Goal: Transaction & Acquisition: Book appointment/travel/reservation

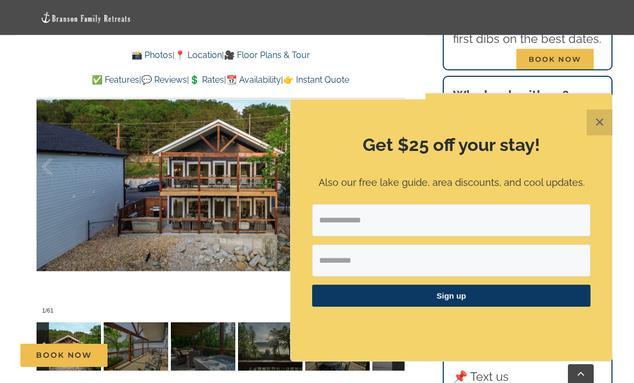
scroll to position [732, 0]
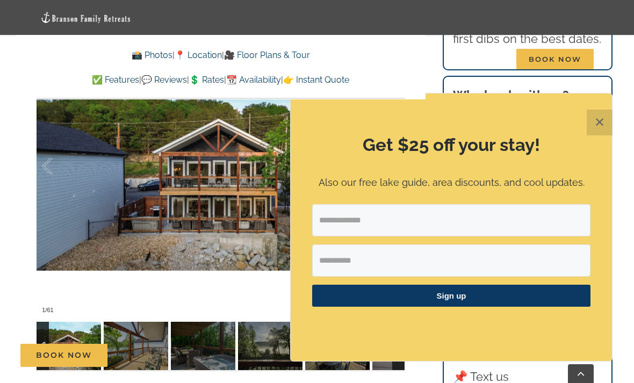
click at [598, 135] on button "✕" at bounding box center [599, 123] width 26 height 26
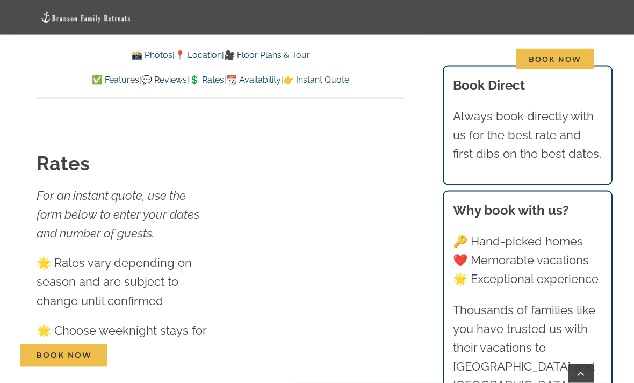
scroll to position [6131, 0]
click at [276, 81] on link "📆 Availability" at bounding box center [253, 80] width 55 height 10
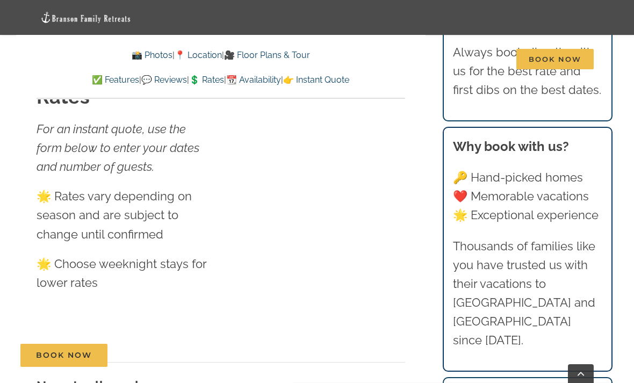
scroll to position [6198, 0]
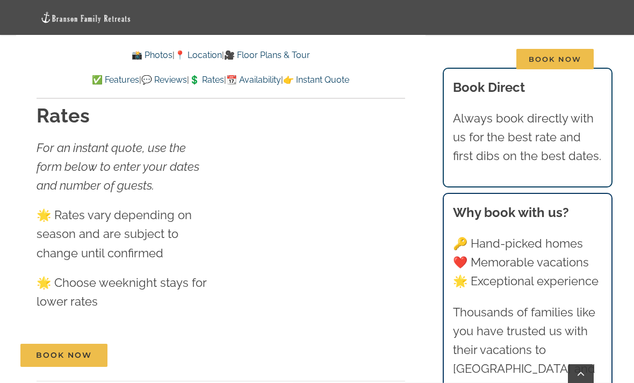
click at [211, 81] on link "💲 Rates" at bounding box center [206, 80] width 35 height 10
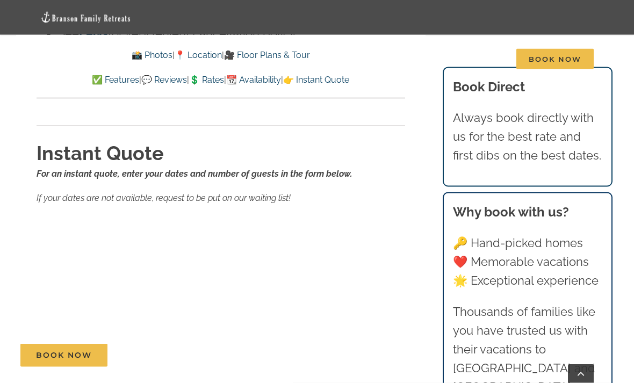
scroll to position [6781, 0]
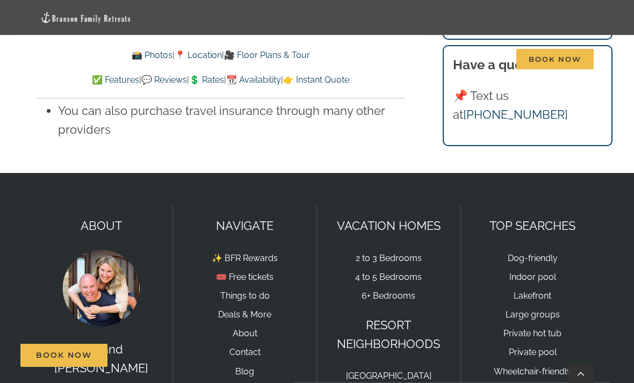
scroll to position [7515, 0]
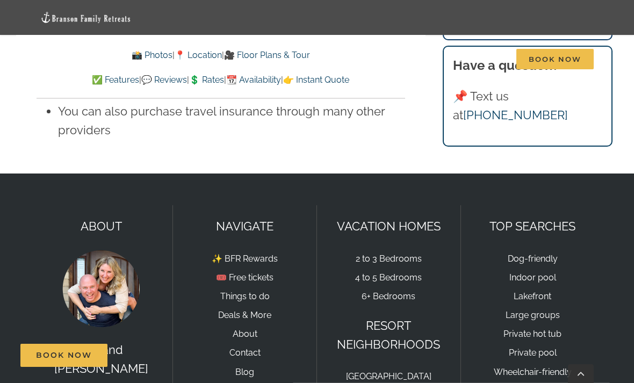
click at [401, 253] on link "2 to 3 Bedrooms" at bounding box center [388, 258] width 66 height 10
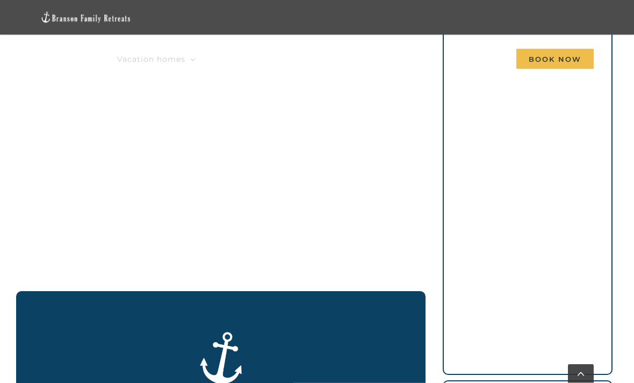
scroll to position [1242, 0]
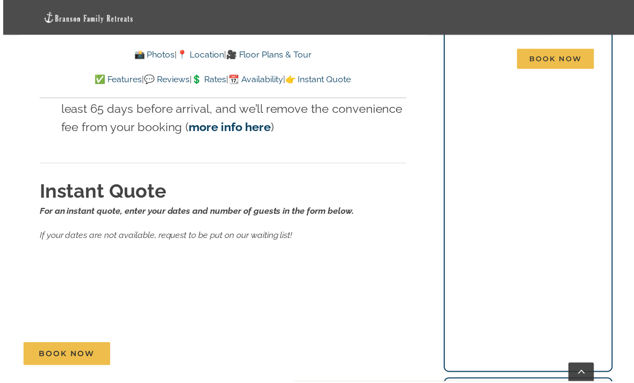
scroll to position [6665, 0]
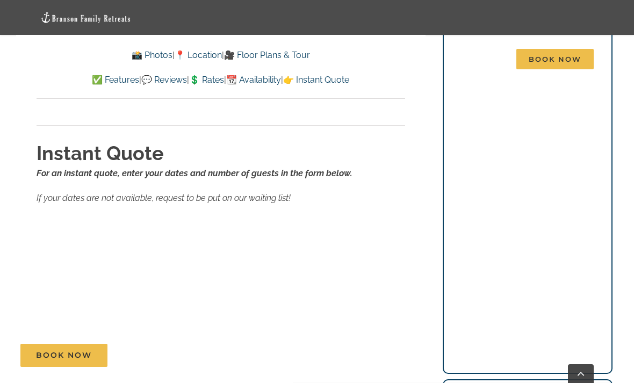
click at [20, 110] on div "Rates For an instant quote, use the form below to enter your dates and number o…" at bounding box center [220, 143] width 409 height 1215
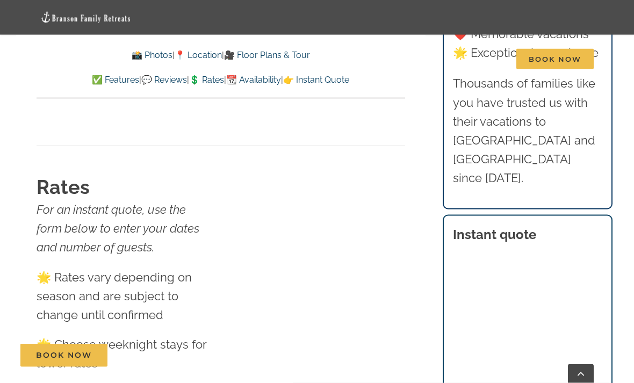
scroll to position [6032, 0]
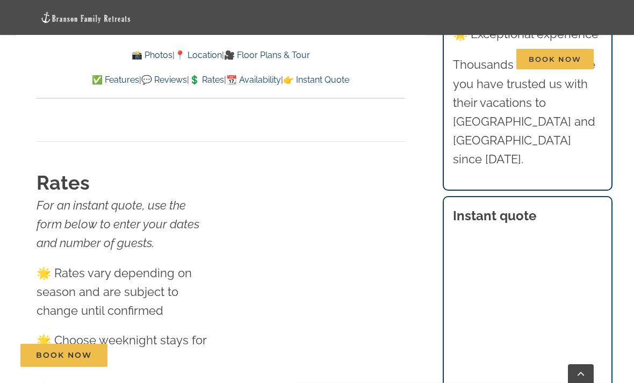
click at [209, 81] on link "💲 Rates" at bounding box center [206, 80] width 35 height 10
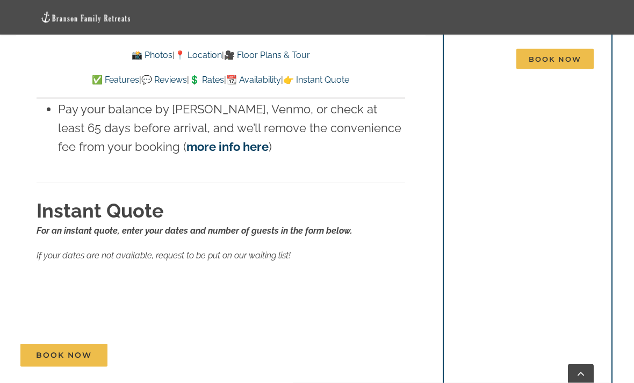
scroll to position [6625, 0]
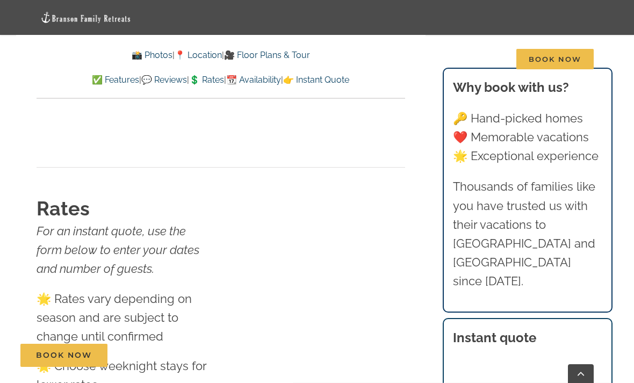
scroll to position [6006, 0]
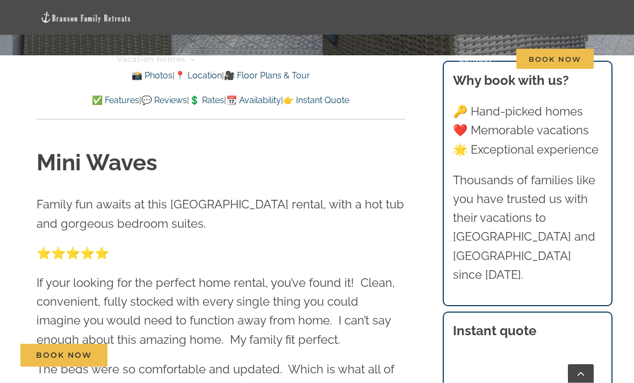
scroll to position [379, 0]
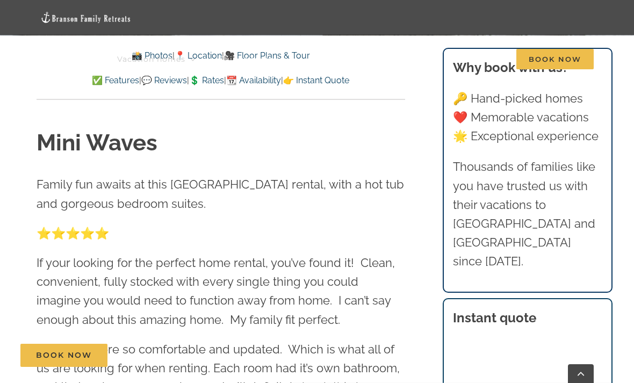
click at [209, 77] on link "💲 Rates" at bounding box center [206, 80] width 35 height 10
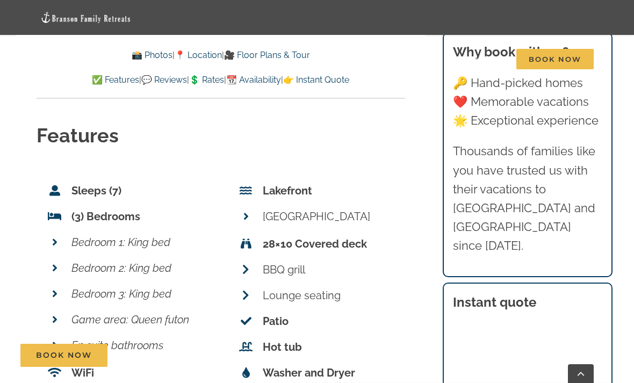
scroll to position [2890, 0]
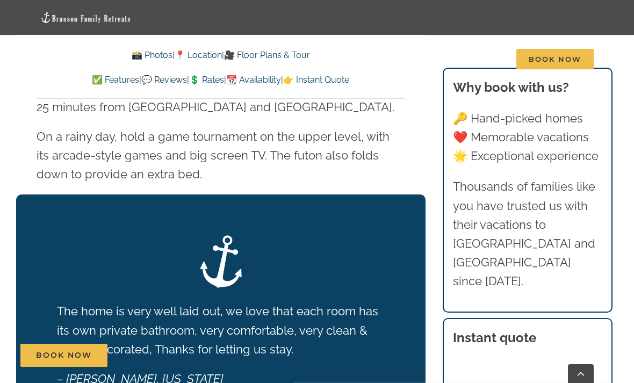
scroll to position [412, 0]
